Goal: Navigation & Orientation: Find specific page/section

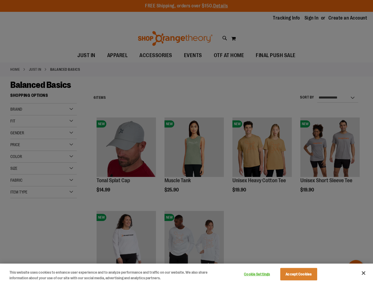
click at [187, 142] on div at bounding box center [186, 142] width 373 height 284
click at [265, 274] on button "Cookie Settings" at bounding box center [257, 274] width 37 height 12
click at [306, 274] on div at bounding box center [186, 142] width 373 height 284
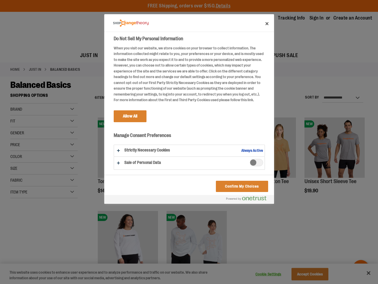
click at [364, 273] on div at bounding box center [189, 142] width 378 height 284
click at [309, 284] on html "Skip to Content The store will not work correctly when cookies are disabled. FR…" at bounding box center [189, 142] width 378 height 284
